Goal: Navigation & Orientation: Find specific page/section

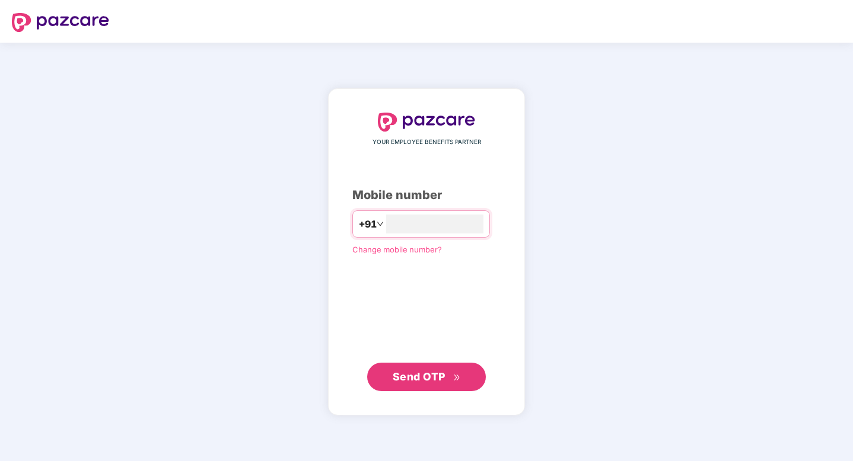
type input "**********"
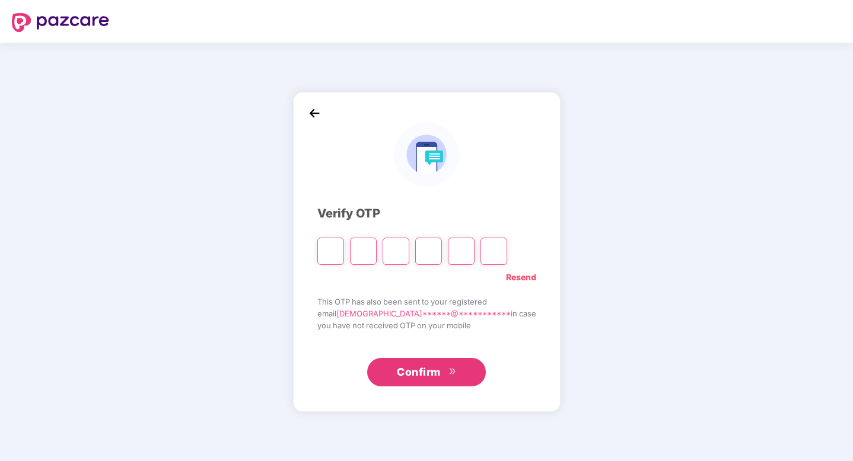
type input "*"
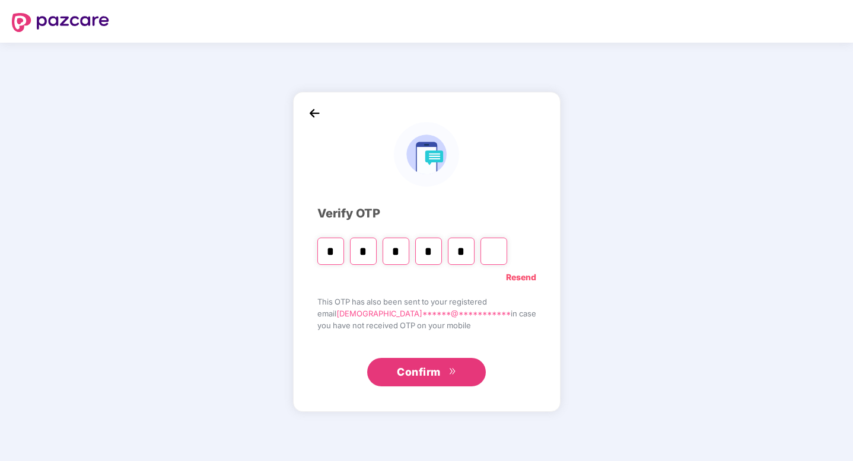
type input "*"
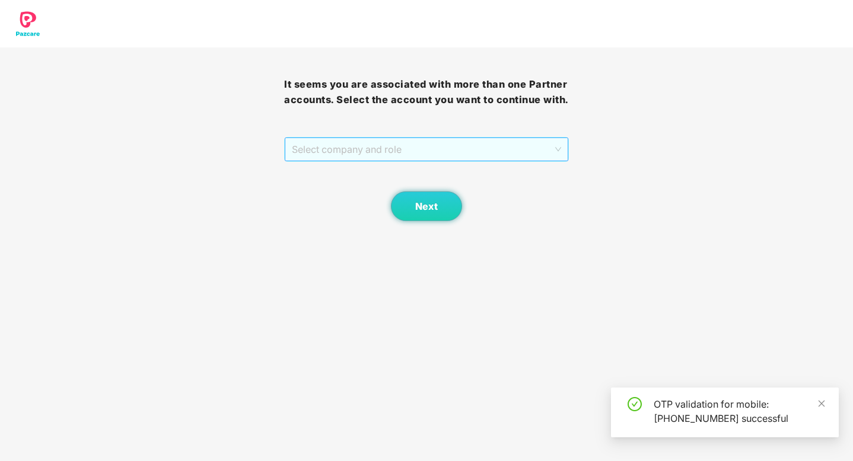
click at [377, 161] on span "Select company and role" at bounding box center [426, 149] width 269 height 23
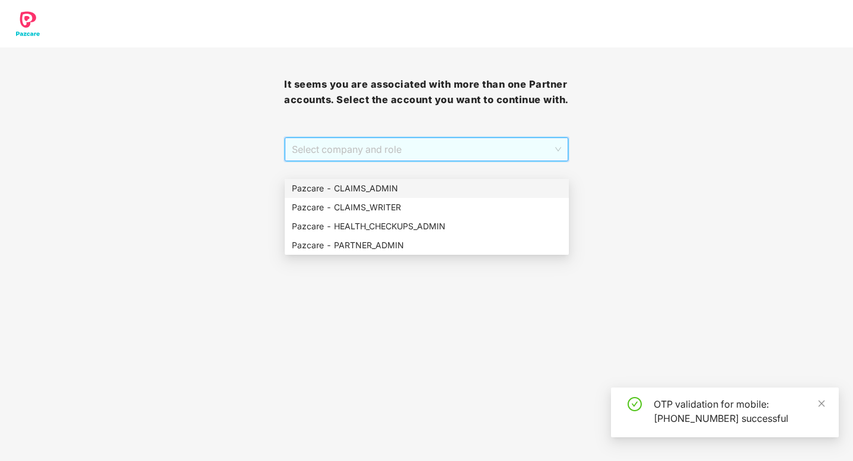
click at [392, 188] on div "Pazcare - CLAIMS_ADMIN" at bounding box center [427, 188] width 270 height 13
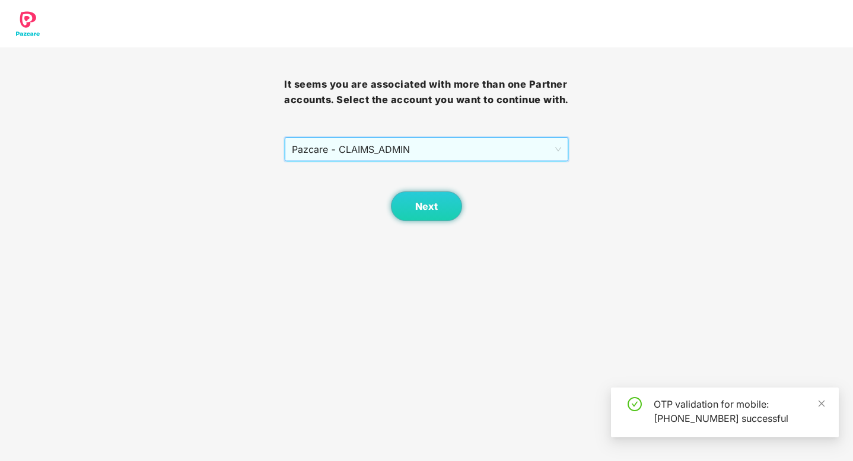
click at [410, 161] on span "Pazcare - CLAIMS_ADMIN" at bounding box center [426, 149] width 269 height 23
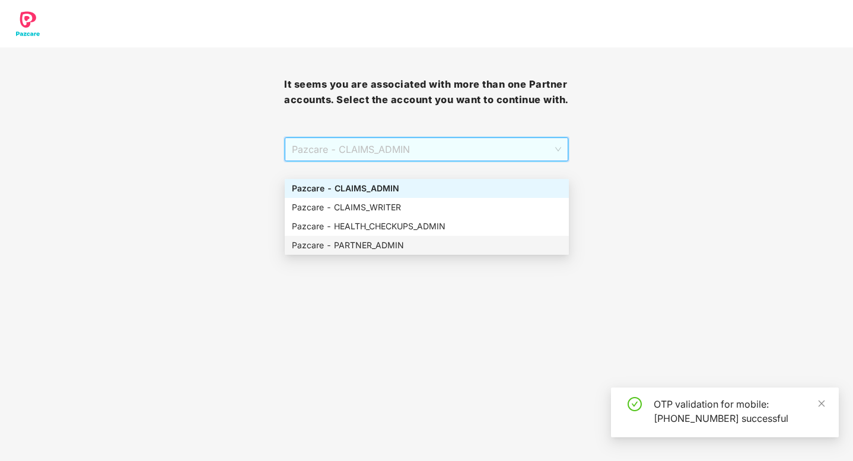
click at [392, 246] on div "Pazcare - PARTNER_ADMIN" at bounding box center [427, 245] width 270 height 13
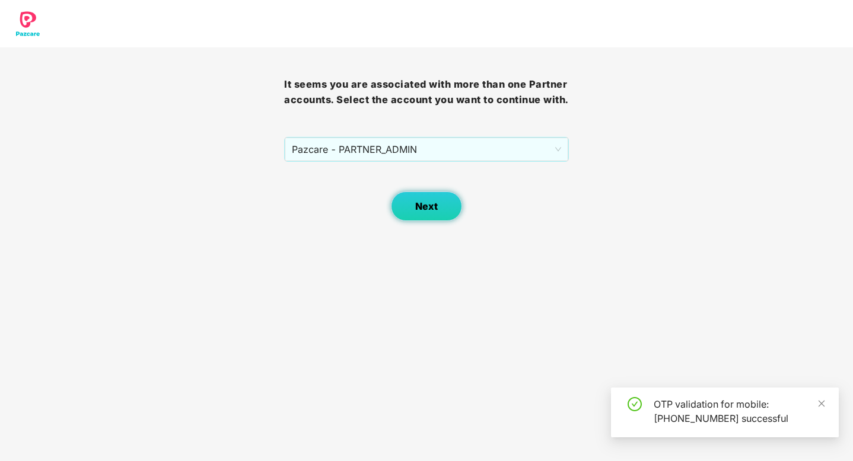
click at [423, 212] on span "Next" at bounding box center [426, 206] width 23 height 11
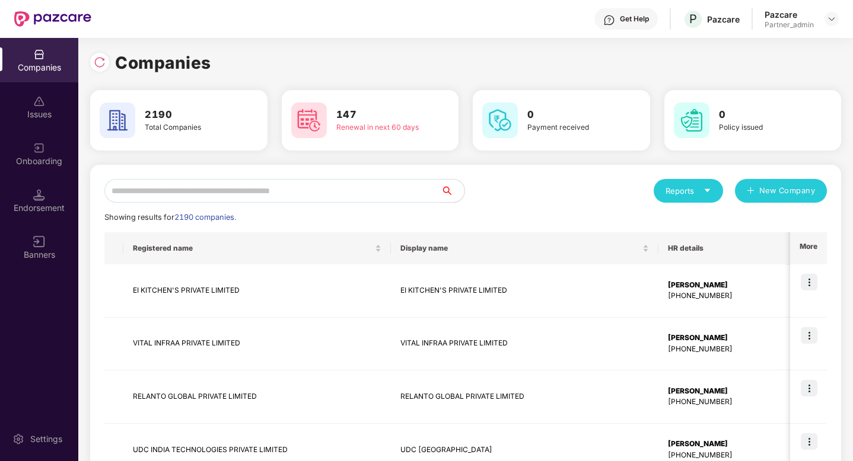
click at [238, 188] on input "text" at bounding box center [272, 191] width 336 height 24
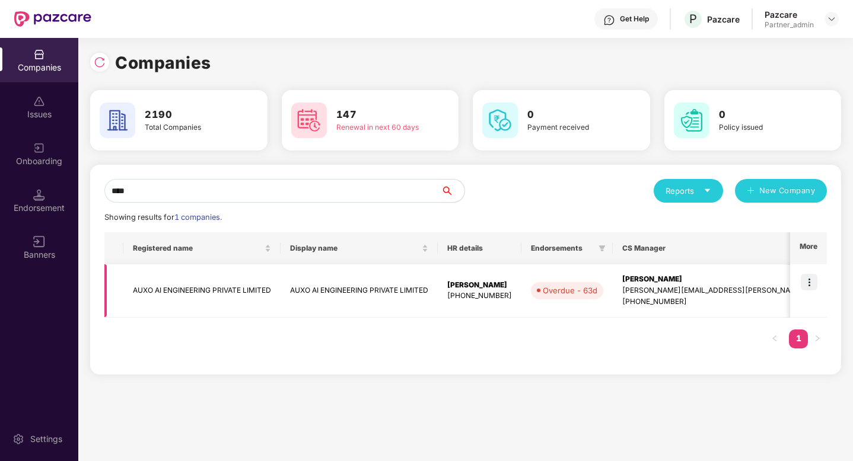
type input "****"
click at [814, 278] on img at bounding box center [809, 282] width 17 height 17
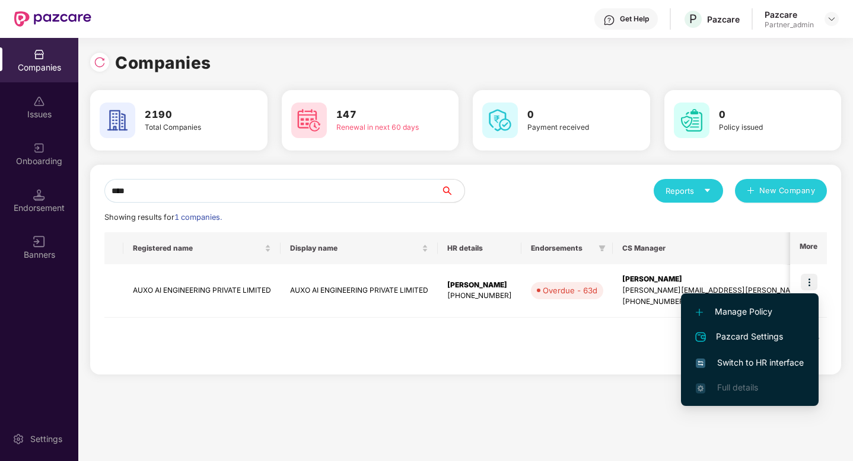
click at [741, 358] on span "Switch to HR interface" at bounding box center [750, 362] width 108 height 13
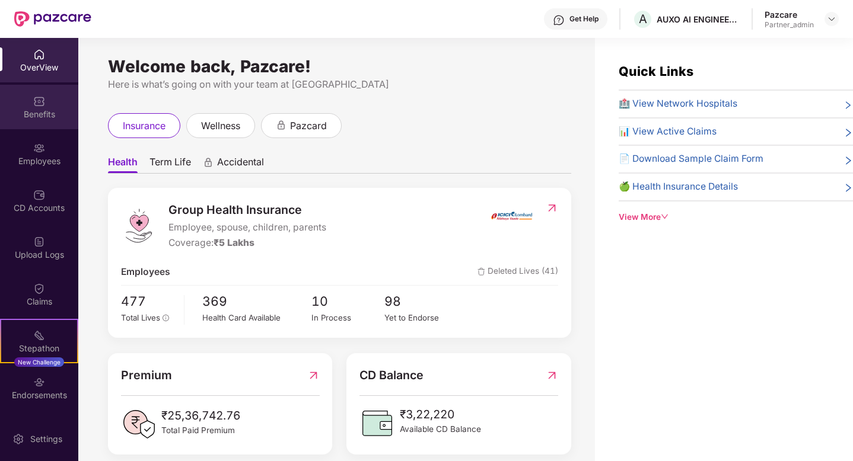
click at [27, 117] on div "Benefits" at bounding box center [39, 115] width 78 height 12
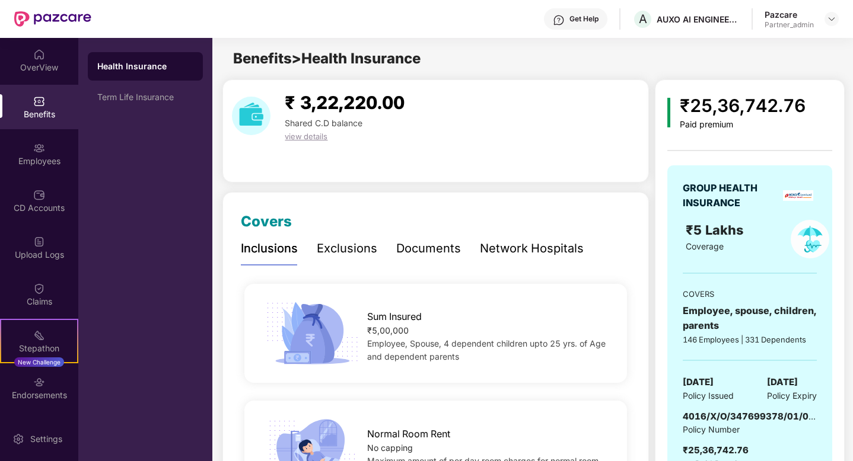
scroll to position [35, 0]
